Goal: Transaction & Acquisition: Book appointment/travel/reservation

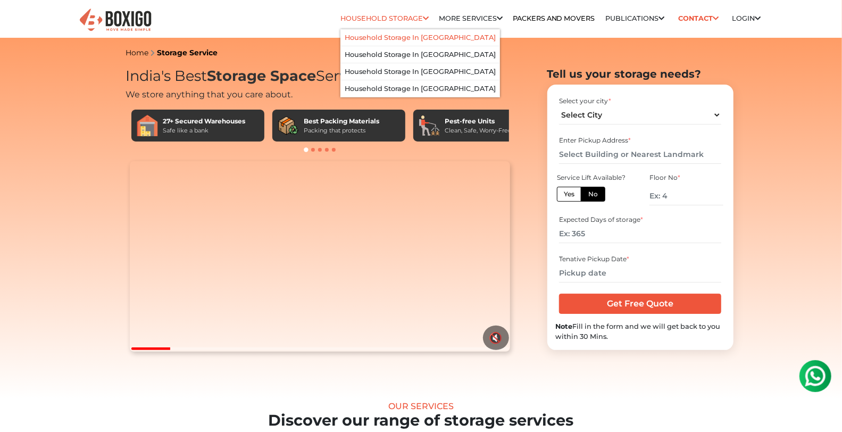
click at [400, 33] on link "Household Storage in [GEOGRAPHIC_DATA]" at bounding box center [420, 37] width 151 height 8
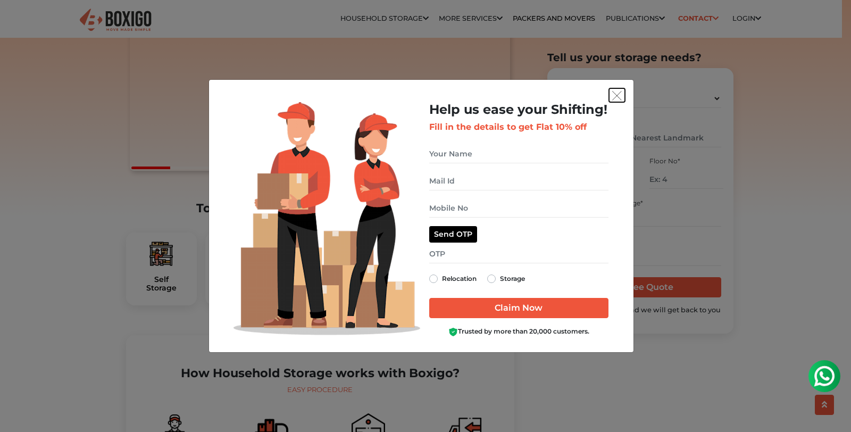
click at [617, 97] on img "get free quote dialog" at bounding box center [617, 96] width 10 height 10
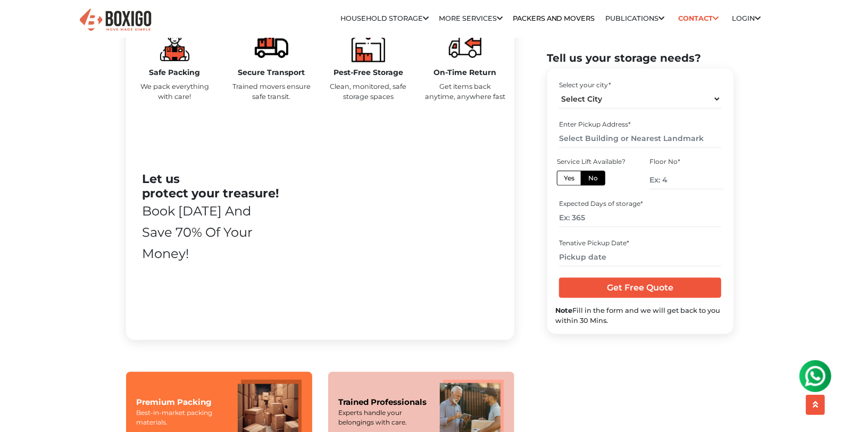
scroll to position [567, 0]
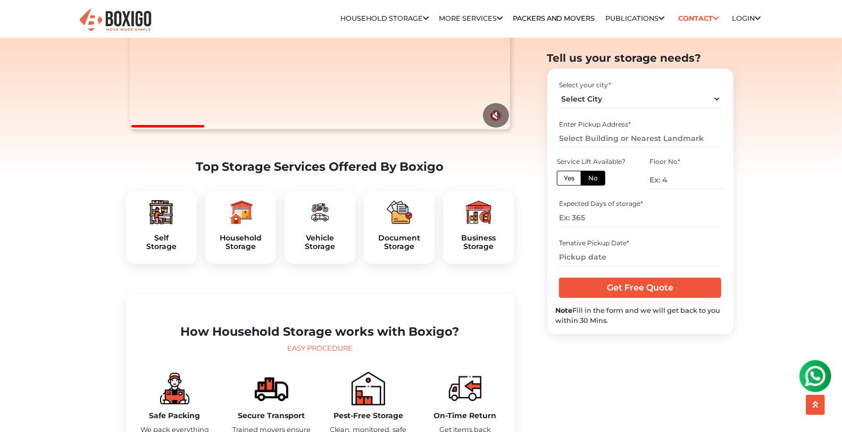
scroll to position [222, 0]
click at [154, 225] on img at bounding box center [161, 213] width 26 height 26
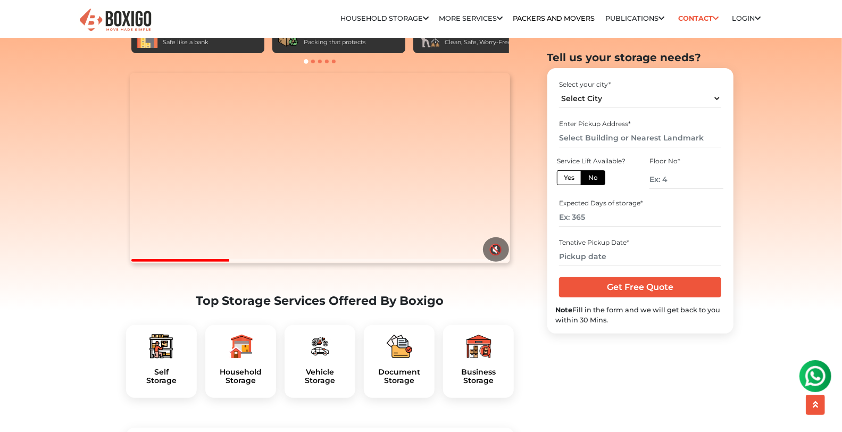
scroll to position [87, 0]
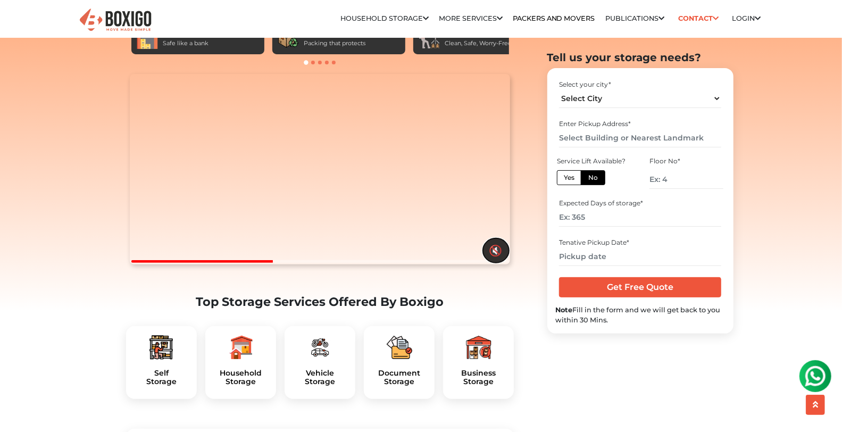
click at [504, 263] on button "🔇" at bounding box center [496, 250] width 26 height 24
click at [492, 263] on button "🔊" at bounding box center [496, 250] width 26 height 24
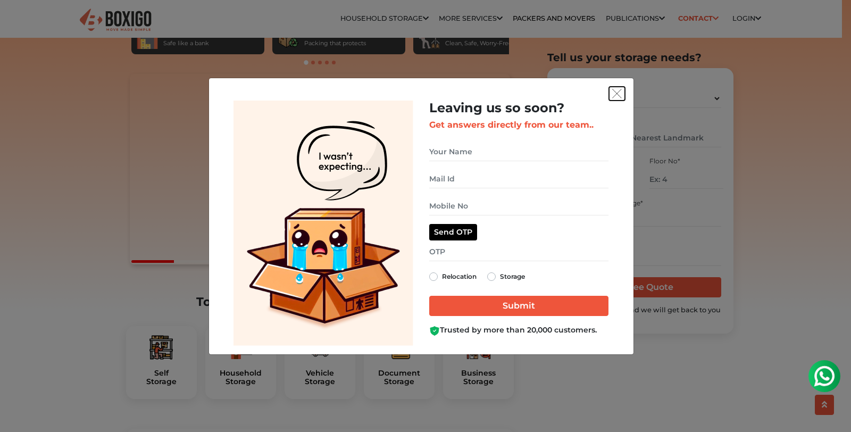
click at [613, 94] on img "get free quote dialog" at bounding box center [617, 94] width 10 height 10
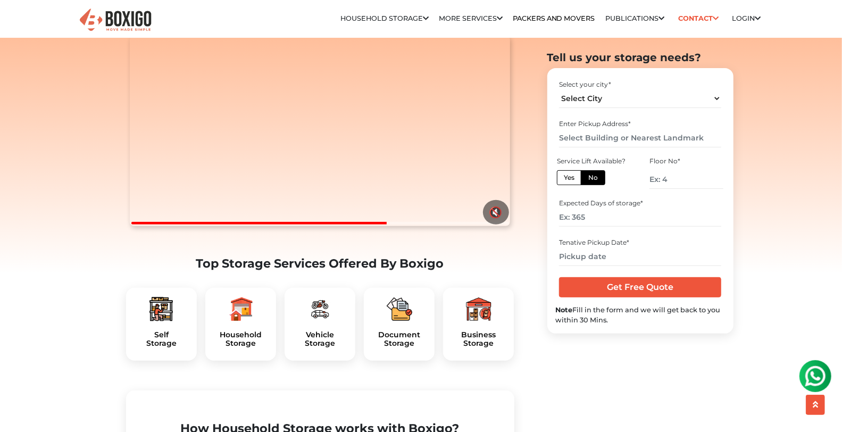
scroll to position [0, 0]
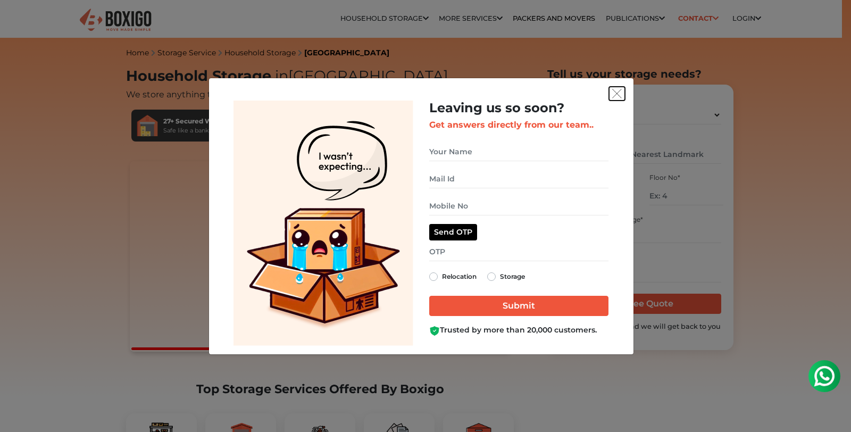
click at [621, 91] on img "get free quote dialog" at bounding box center [617, 94] width 10 height 10
